Goal: Task Accomplishment & Management: Complete application form

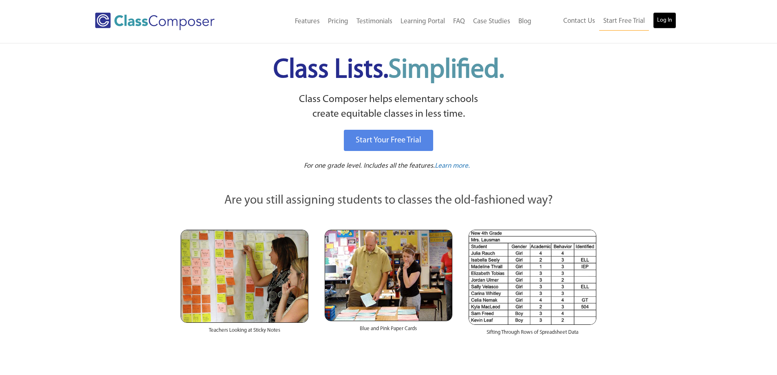
click at [667, 18] on link "Log In" at bounding box center [664, 20] width 23 height 16
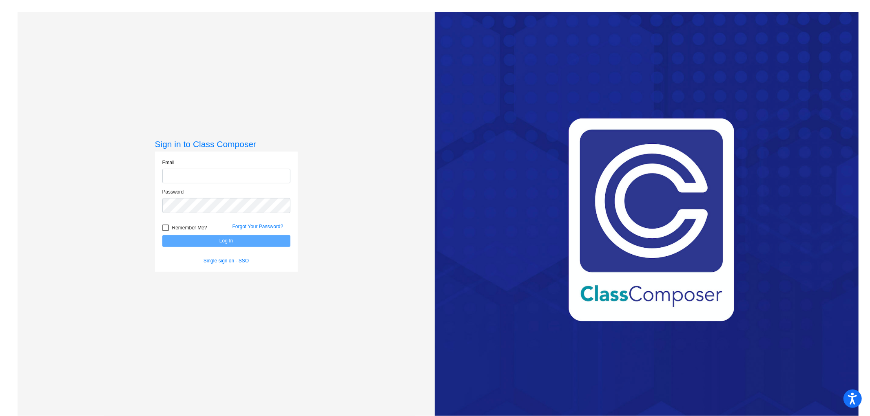
click at [169, 168] on div "Email" at bounding box center [226, 171] width 128 height 25
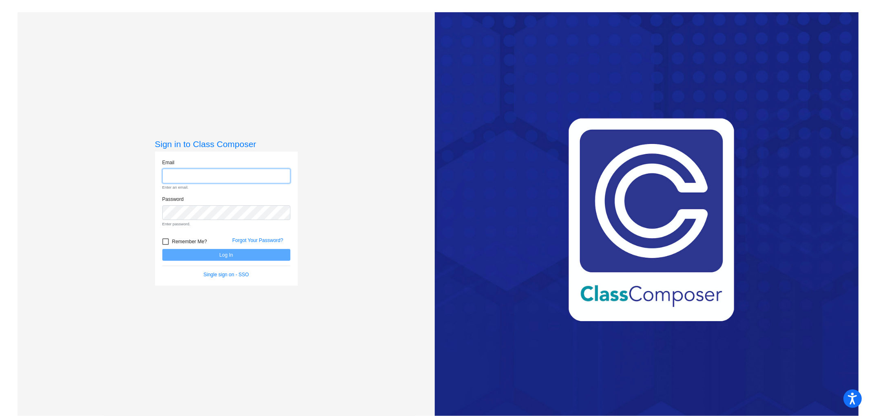
click at [173, 178] on input "email" at bounding box center [226, 176] width 128 height 15
type input "[EMAIL_ADDRESS][DOMAIN_NAME]"
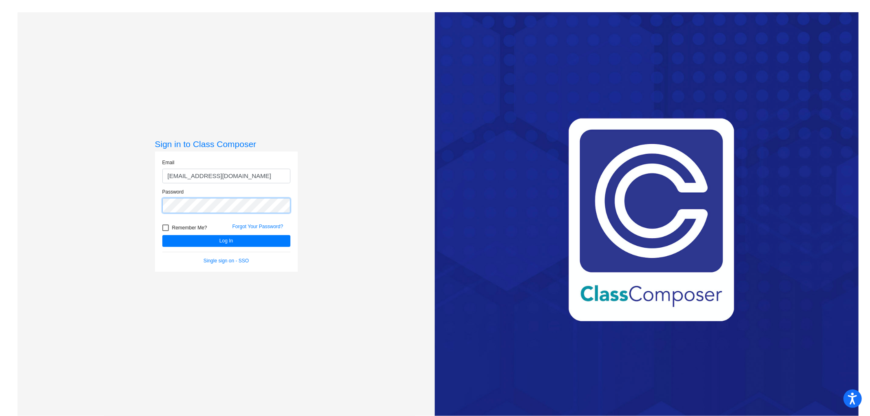
click at [162, 235] on button "Log In" at bounding box center [226, 241] width 128 height 12
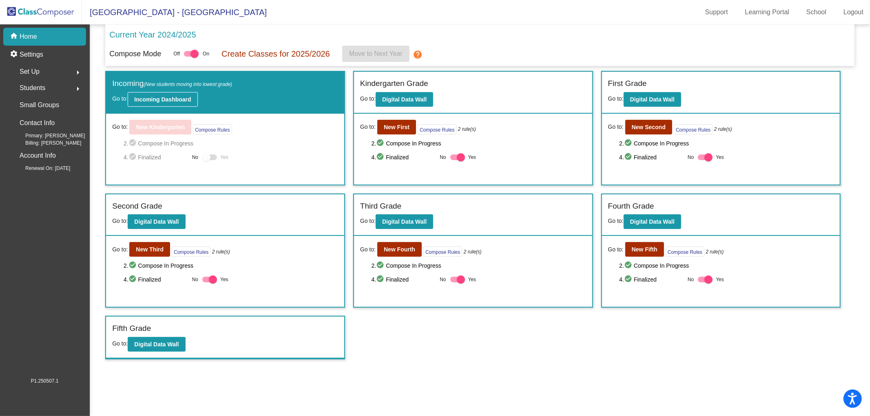
click at [152, 97] on b "Incoming Dashboard" at bounding box center [162, 99] width 57 height 7
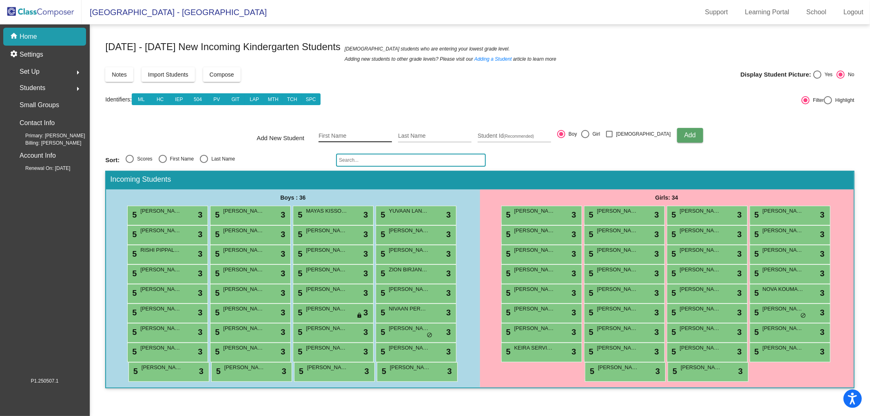
click at [340, 133] on input "First Name" at bounding box center [355, 136] width 73 height 7
type input "MAIEV"
type input "[PERSON_NAME]"
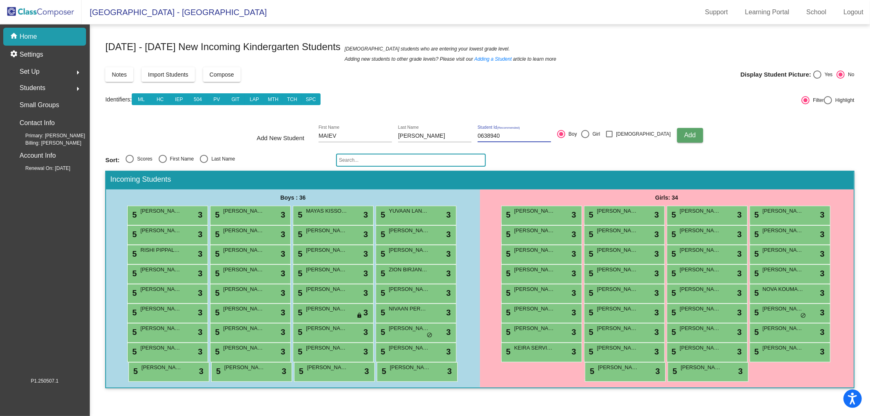
type input "0638940"
drag, startPoint x: 600, startPoint y: 135, endPoint x: 605, endPoint y: 135, distance: 4.9
click at [600, 135] on mat-radio-group "Boy Girl" at bounding box center [578, 135] width 43 height 11
click at [589, 133] on div at bounding box center [585, 134] width 8 height 8
click at [585, 138] on input "Girl" at bounding box center [585, 138] width 0 height 0
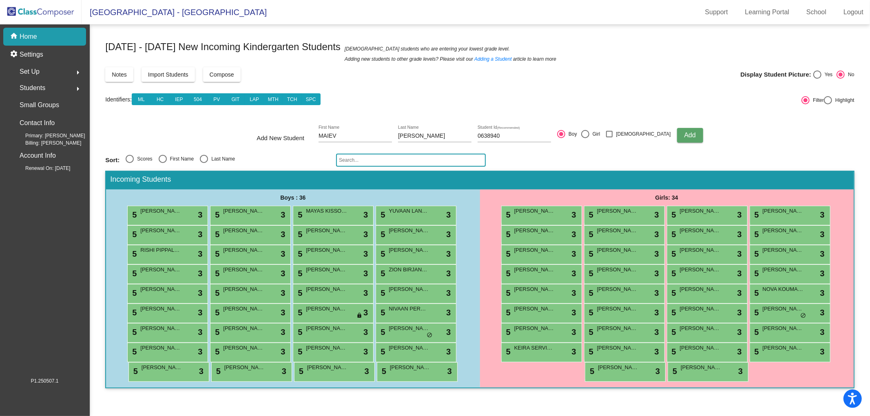
radio input "true"
click at [684, 137] on button "Add" at bounding box center [690, 135] width 26 height 15
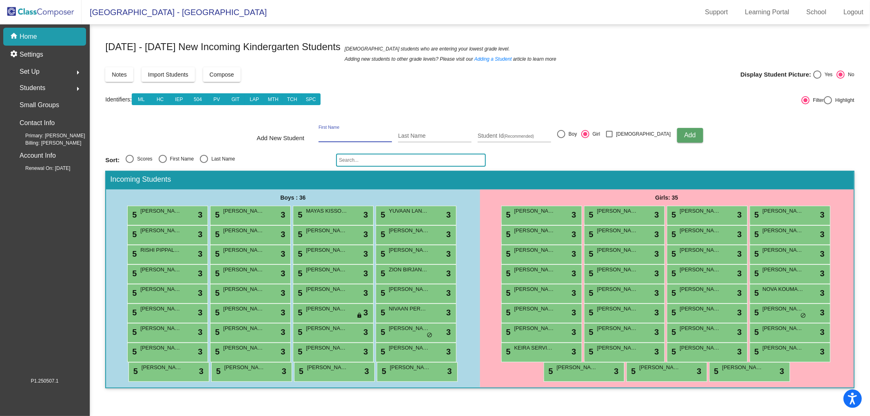
click at [345, 139] on input "First Name" at bounding box center [355, 136] width 73 height 7
click at [364, 131] on div "[PERSON_NAME] First Name" at bounding box center [355, 134] width 73 height 17
type input "[PERSON_NAME]"
click at [418, 137] on input "Last Name" at bounding box center [434, 136] width 73 height 7
type input "DROUET"
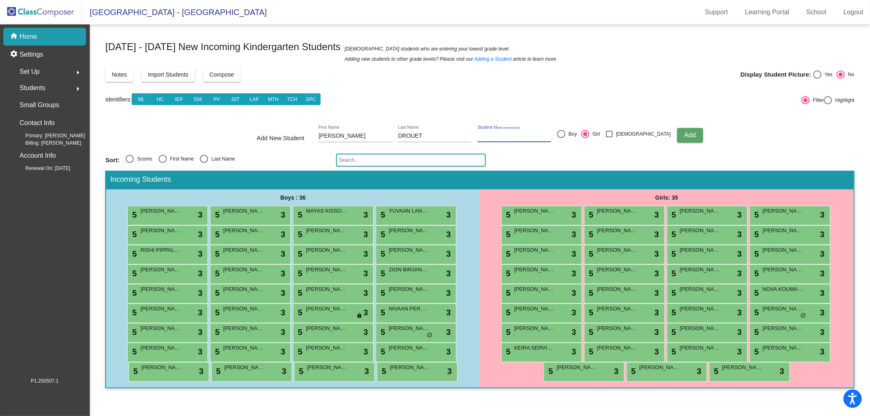
click at [497, 135] on input "Student Id (Recommended)" at bounding box center [514, 136] width 73 height 7
paste input "0638931"
type input "0638931"
click at [677, 133] on button "Add" at bounding box center [690, 135] width 26 height 15
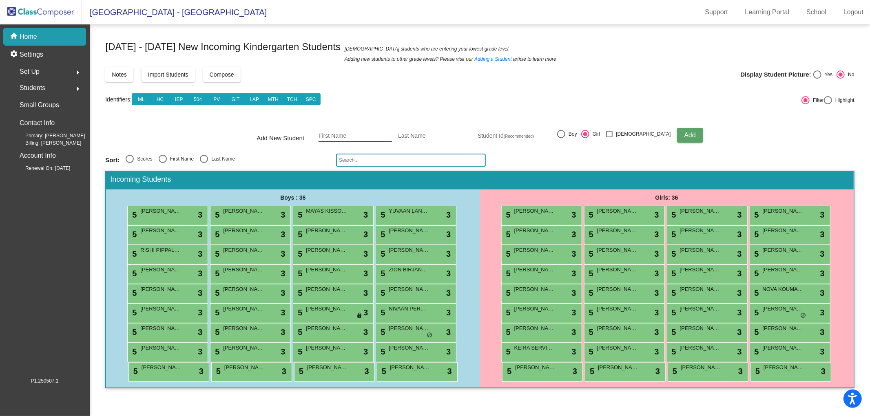
click at [371, 135] on input "First Name" at bounding box center [355, 136] width 73 height 7
type input "l"
type input "[PERSON_NAME]"
paste input "0638934"
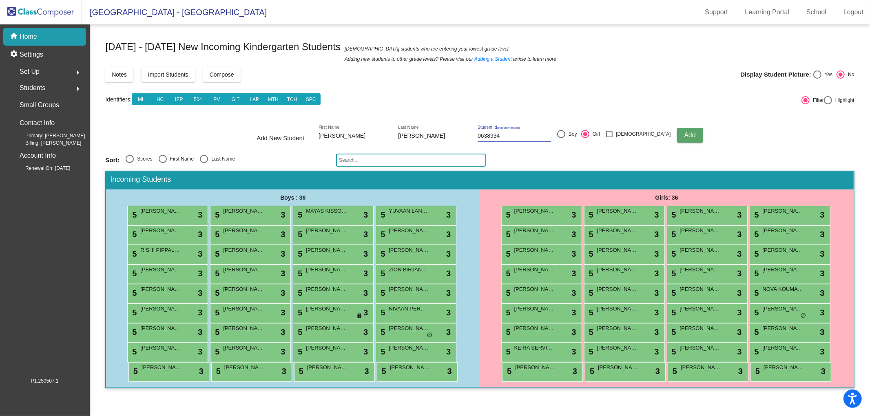
type input "0638934"
drag, startPoint x: 578, startPoint y: 132, endPoint x: 684, endPoint y: 148, distance: 106.8
click at [600, 137] on mat-radio-group "Boy Girl" at bounding box center [578, 135] width 43 height 11
drag, startPoint x: 678, startPoint y: 139, endPoint x: 701, endPoint y: 154, distance: 27.8
click at [701, 156] on div "[DATE] - [DATE] New Incoming Kindergarten Students New students who are enterin…" at bounding box center [479, 217] width 749 height 360
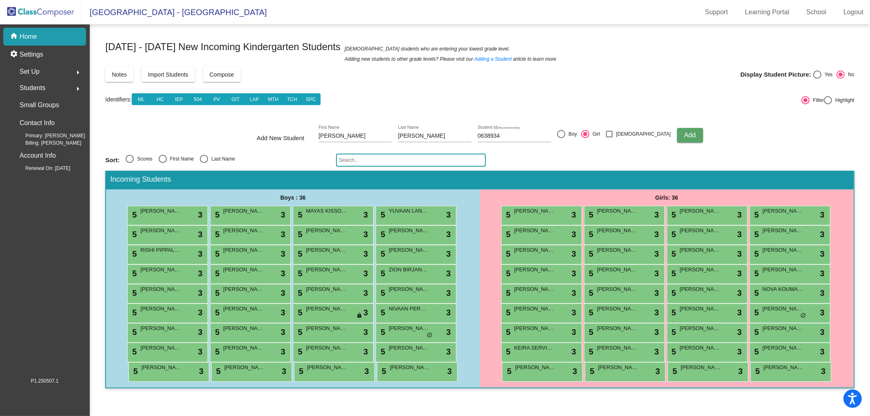
click at [565, 136] on div at bounding box center [561, 134] width 8 height 8
click at [561, 138] on input "Boy" at bounding box center [561, 138] width 0 height 0
radio input "true"
click at [684, 135] on span "Add" at bounding box center [689, 135] width 11 height 7
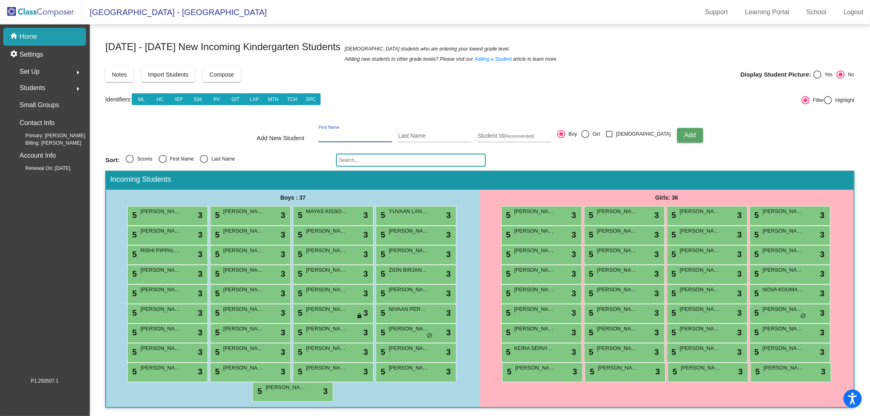
click at [340, 135] on input "First Name" at bounding box center [355, 136] width 73 height 7
click at [347, 137] on input "First Name" at bounding box center [355, 136] width 73 height 7
type input "ISLA"
type input "[PERSON_NAME]"
click at [500, 133] on input "Student Id (Recommended)" at bounding box center [514, 136] width 73 height 7
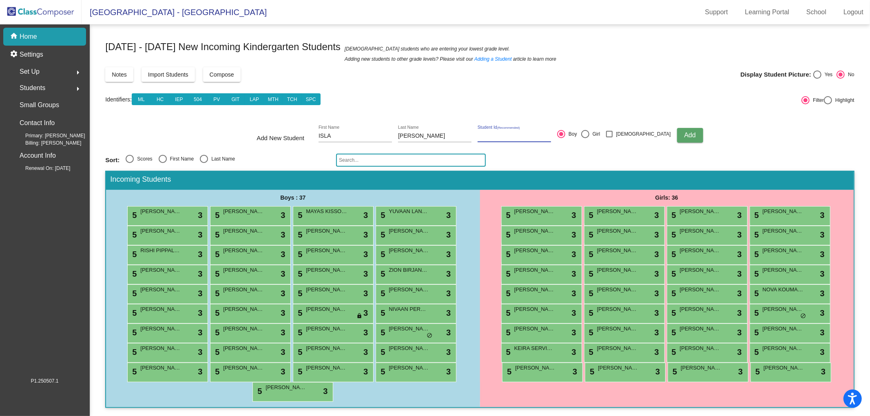
paste input "0638936"
type input "0638936"
click at [589, 135] on div at bounding box center [585, 134] width 8 height 8
click at [585, 138] on input "Girl" at bounding box center [585, 138] width 0 height 0
radio input "true"
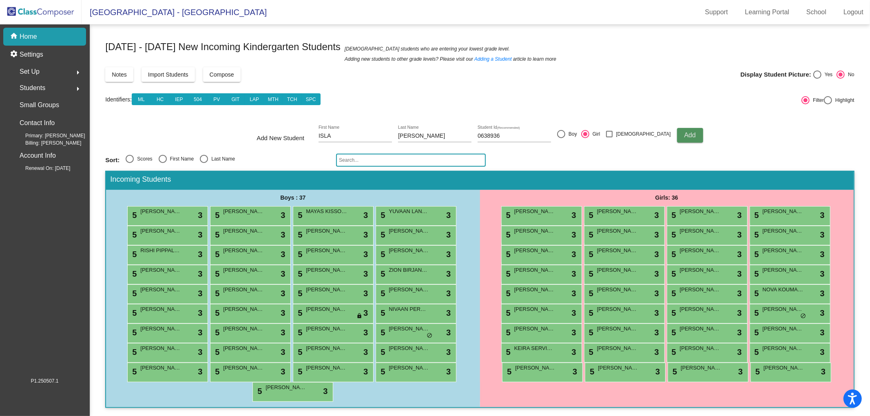
click at [684, 135] on span "Add" at bounding box center [689, 135] width 11 height 7
click at [346, 132] on div "First Name" at bounding box center [355, 134] width 73 height 17
type input "[PERSON_NAME]"
click at [511, 136] on input "Student Id (Recommended)" at bounding box center [514, 136] width 73 height 7
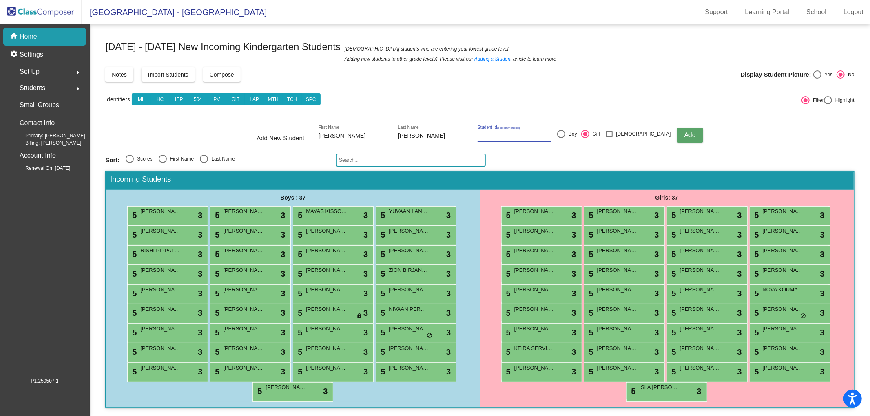
paste input "0638938"
type input "0638938"
click at [565, 133] on div at bounding box center [561, 134] width 8 height 8
click at [561, 138] on input "Boy" at bounding box center [561, 138] width 0 height 0
radio input "true"
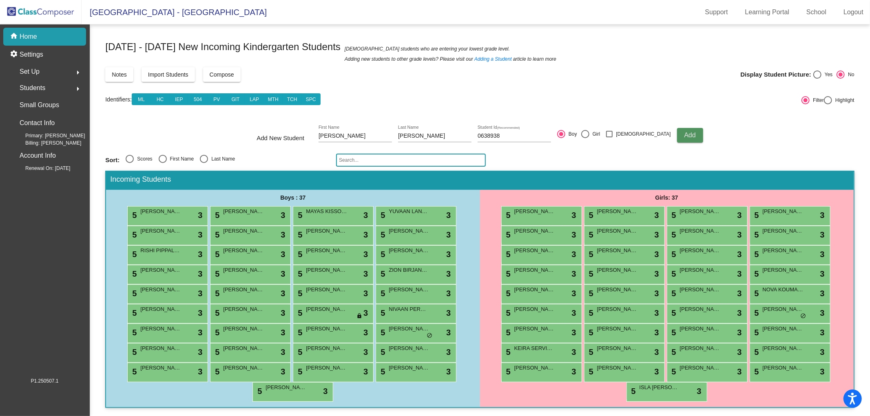
click at [684, 135] on span "Add" at bounding box center [689, 135] width 11 height 7
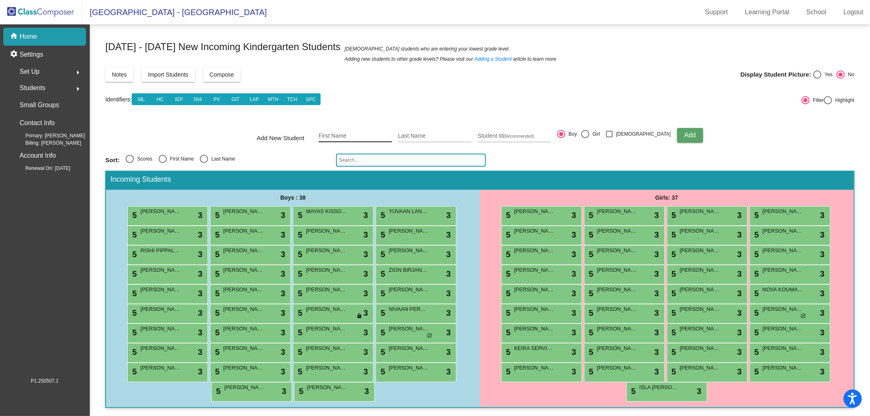
click at [343, 137] on input "First Name" at bounding box center [355, 136] width 73 height 7
type input "[PERSON_NAME]"
click at [518, 136] on input "Student Id (Recommended)" at bounding box center [514, 136] width 73 height 7
paste input "0638939"
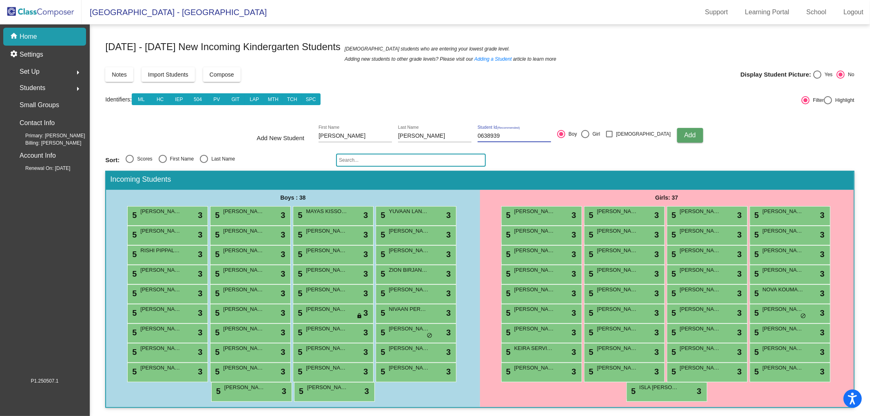
type input "0638939"
click at [684, 135] on span "Add" at bounding box center [689, 135] width 11 height 7
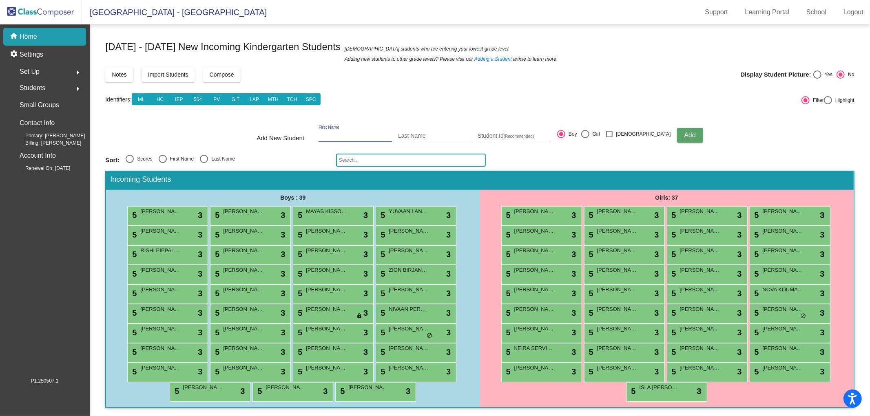
click at [379, 134] on input "First Name" at bounding box center [355, 136] width 73 height 7
type input "[PERSON_NAME]"
type input "LAMB"
click at [514, 133] on input "Student Id (Recommended)" at bounding box center [514, 136] width 73 height 7
paste input "0638933"
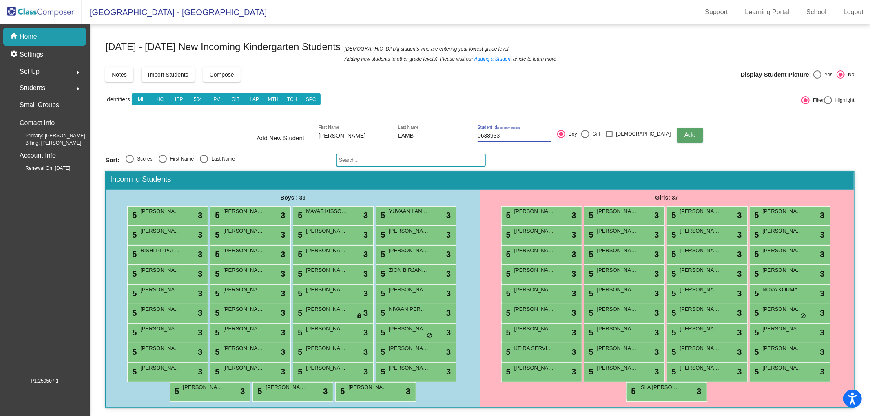
type input "0638933"
click at [684, 132] on span "Add" at bounding box center [689, 135] width 11 height 7
